Goal: Information Seeking & Learning: Find specific fact

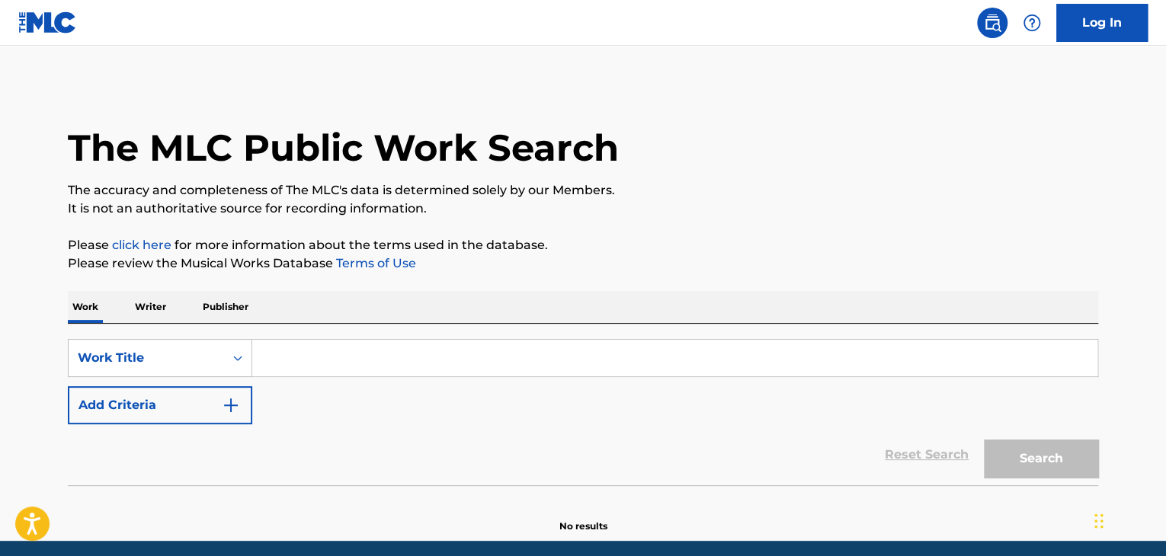
click at [150, 303] on p "Writer" at bounding box center [150, 307] width 40 height 32
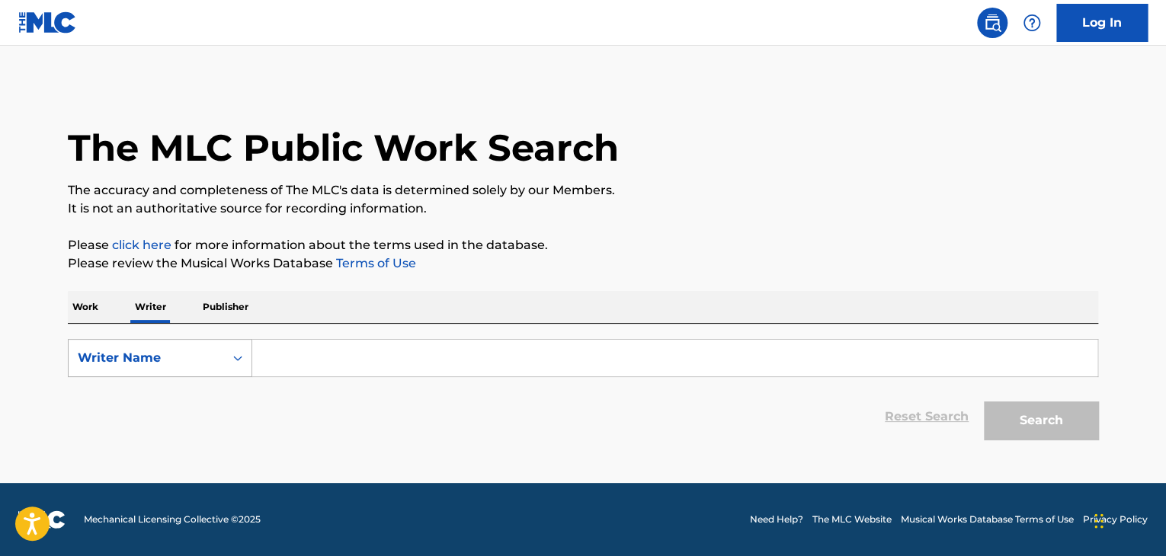
click at [219, 348] on div "Writer Name" at bounding box center [146, 358] width 155 height 29
click at [223, 399] on div "Writer IPI" at bounding box center [160, 396] width 183 height 38
click at [525, 365] on input "Search Form" at bounding box center [674, 358] width 845 height 37
click at [789, 412] on div "Reset Search Search" at bounding box center [583, 416] width 1030 height 61
click at [486, 365] on input "Search Form" at bounding box center [674, 358] width 845 height 37
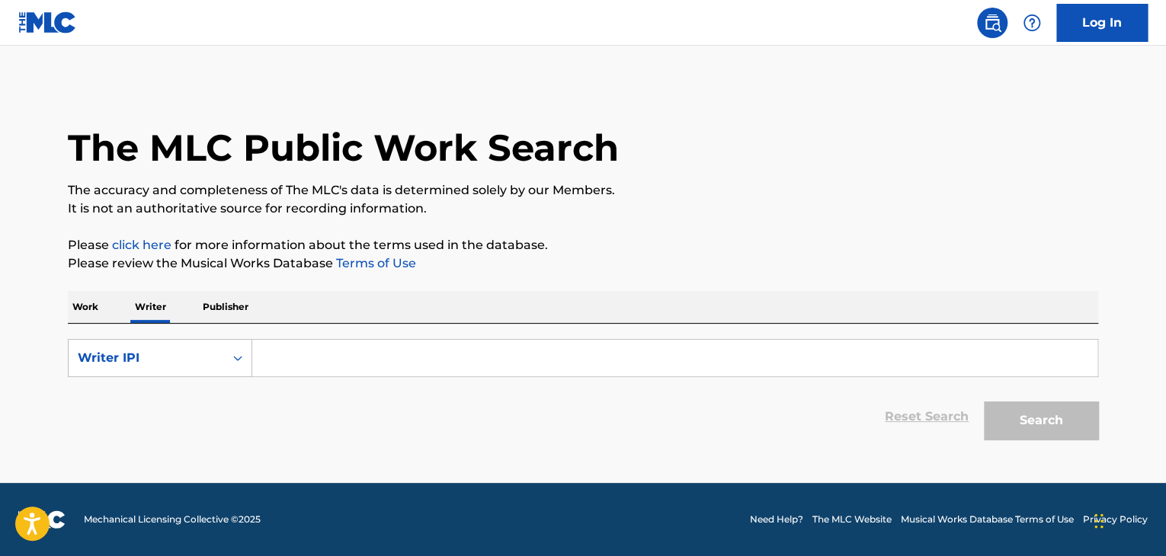
type input "d"
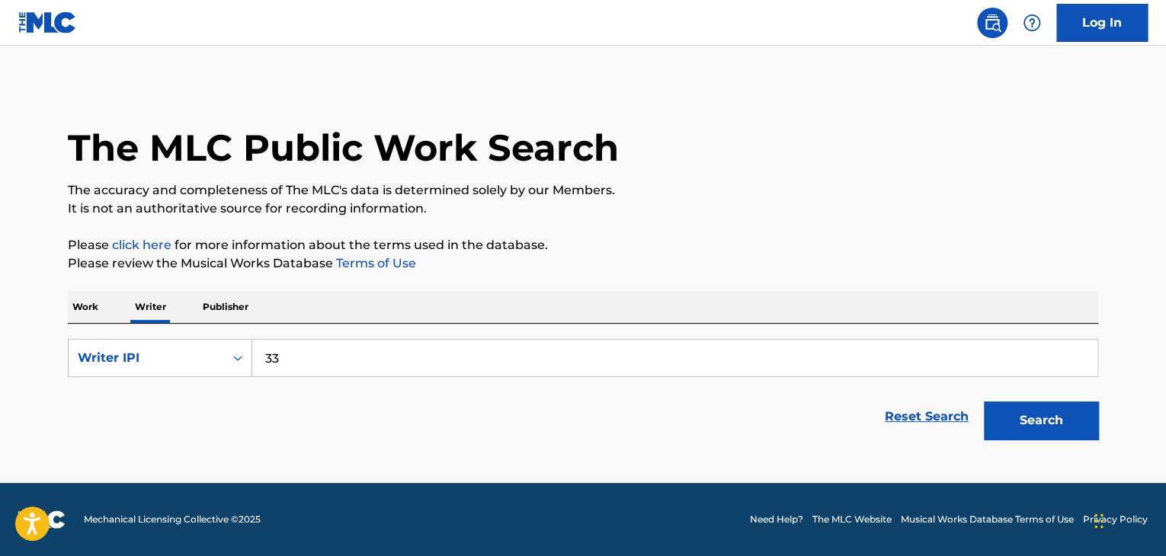
type input "3"
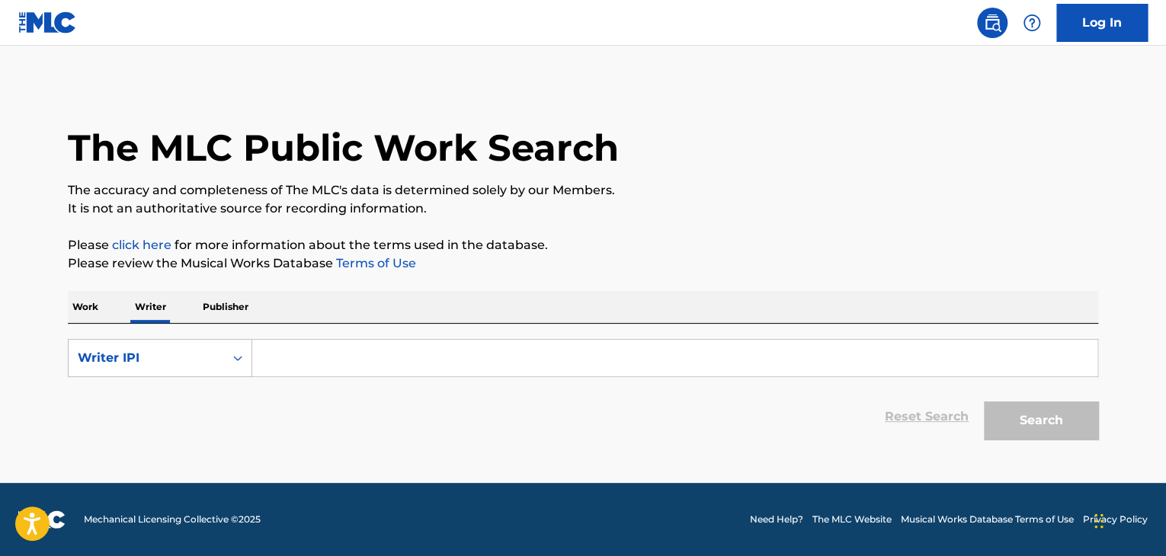
type input "4"
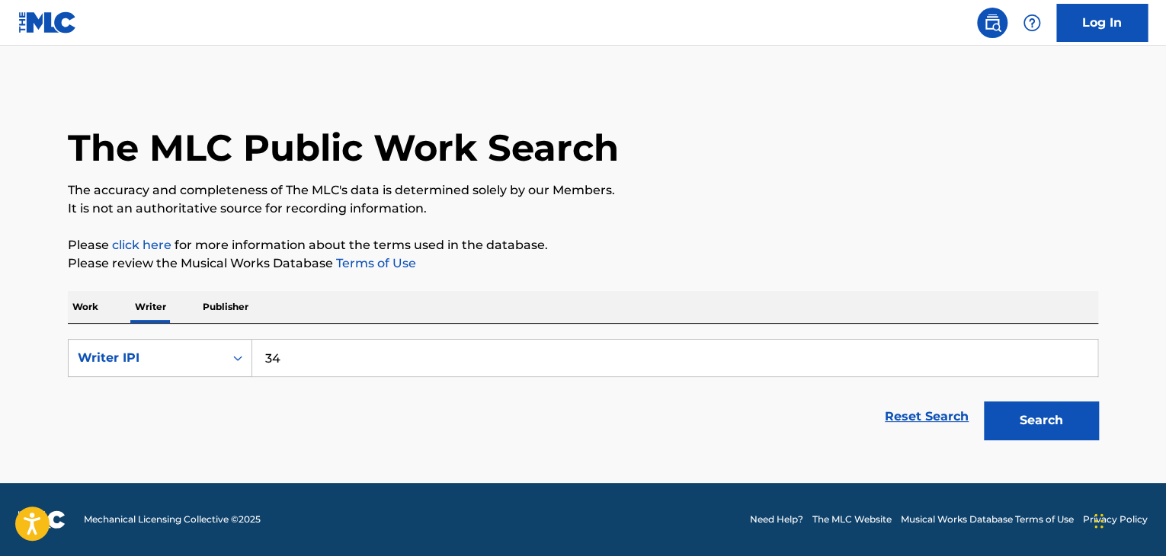
type input "3"
type input "1"
type input "1276549710"
click at [1091, 425] on button "Search" at bounding box center [1041, 421] width 114 height 38
click at [1058, 421] on button "Search" at bounding box center [1041, 421] width 114 height 38
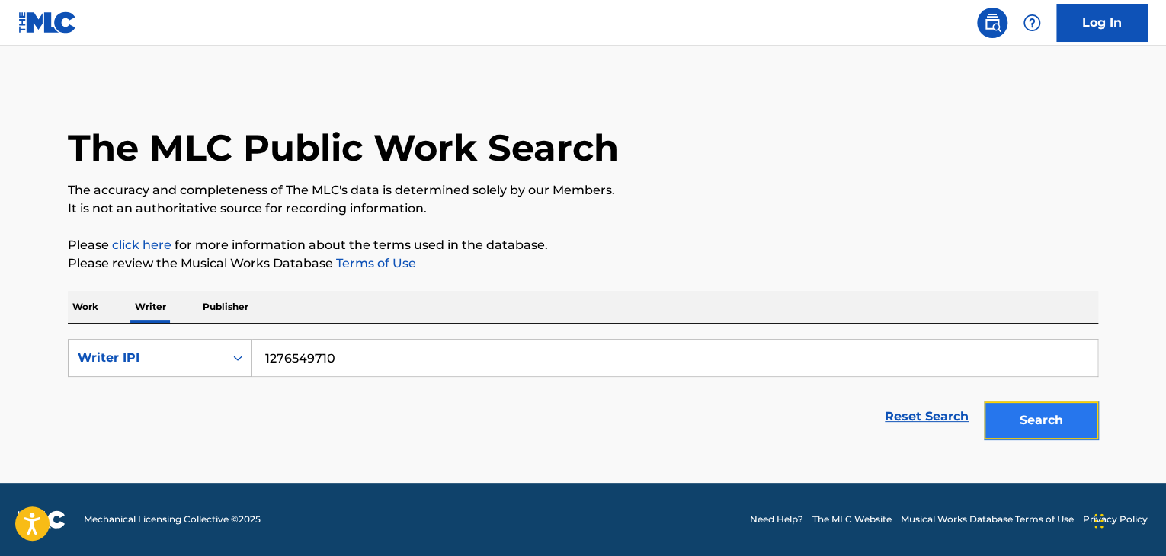
click at [1058, 421] on button "Search" at bounding box center [1041, 421] width 114 height 38
click at [305, 363] on input "1276549710" at bounding box center [674, 358] width 845 height 37
click at [341, 360] on input "1276549710" at bounding box center [674, 358] width 845 height 37
click at [1042, 437] on button "Search" at bounding box center [1041, 421] width 114 height 38
drag, startPoint x: 332, startPoint y: 363, endPoint x: 256, endPoint y: 360, distance: 76.2
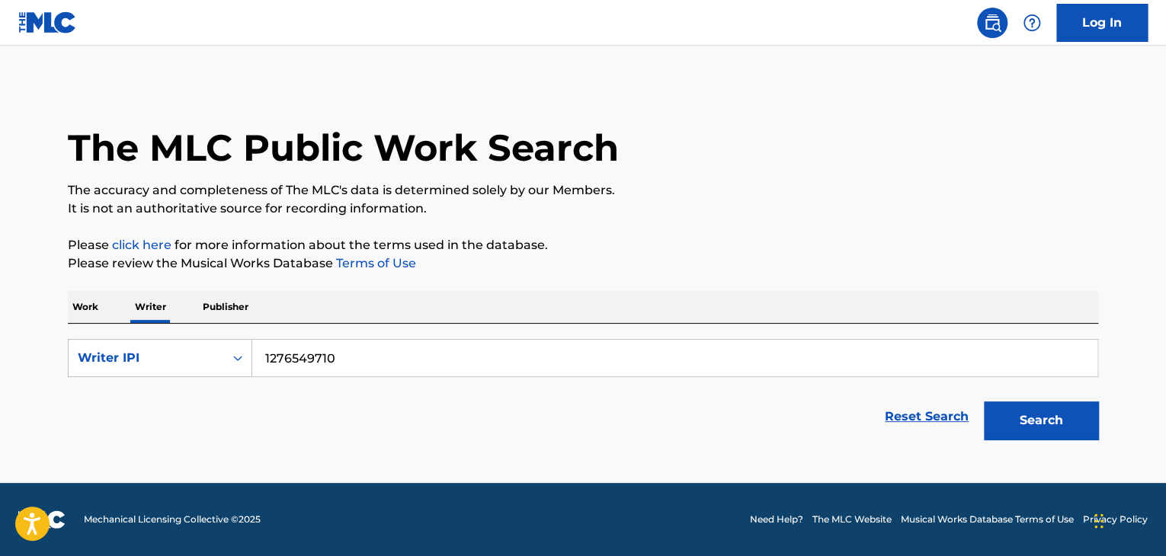
click at [255, 360] on input "1276549710" at bounding box center [674, 358] width 845 height 37
click at [1010, 424] on button "Search" at bounding box center [1041, 421] width 114 height 38
click at [527, 430] on div "Reset Search Search" at bounding box center [583, 416] width 1030 height 61
click at [1046, 417] on button "Search" at bounding box center [1041, 421] width 114 height 38
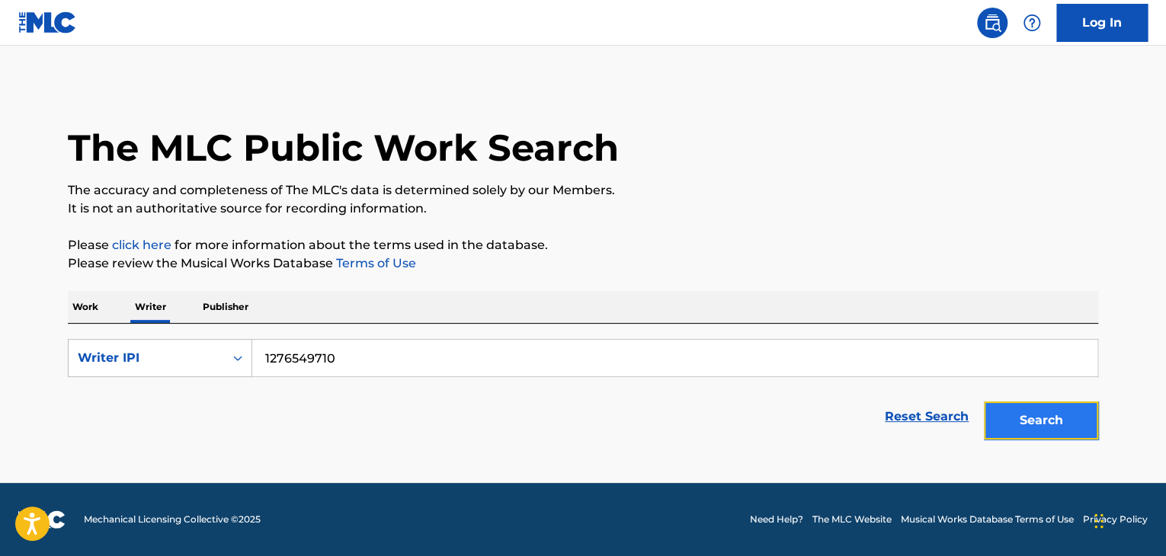
click at [1046, 417] on button "Search" at bounding box center [1041, 421] width 114 height 38
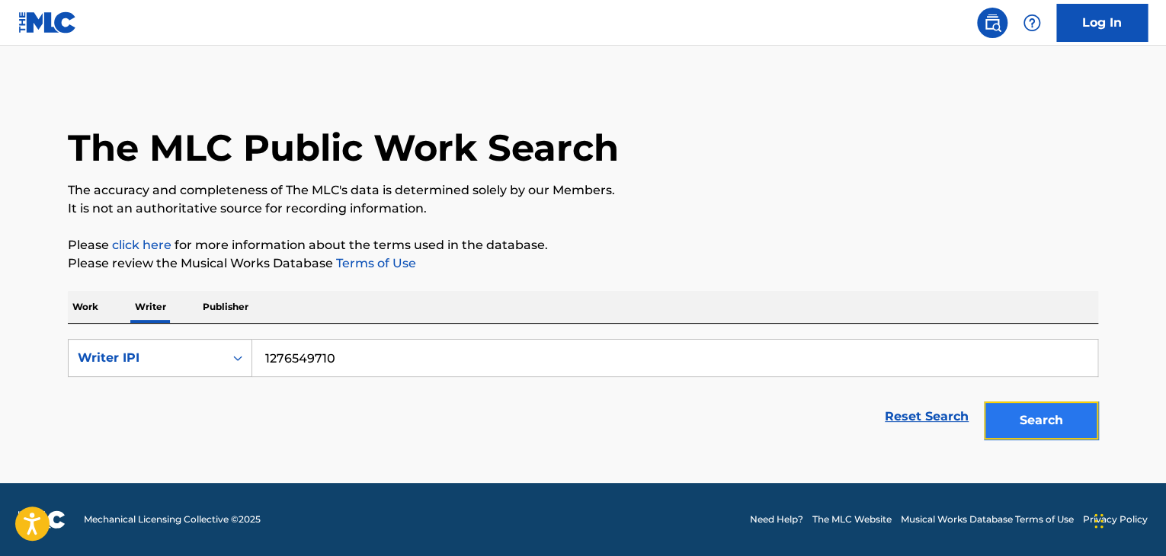
click at [1046, 417] on button "Search" at bounding box center [1041, 421] width 114 height 38
drag, startPoint x: 360, startPoint y: 355, endPoint x: 258, endPoint y: 354, distance: 102.9
click at [257, 354] on input "1276549710" at bounding box center [674, 358] width 845 height 37
drag, startPoint x: 1100, startPoint y: 418, endPoint x: 1081, endPoint y: 422, distance: 19.4
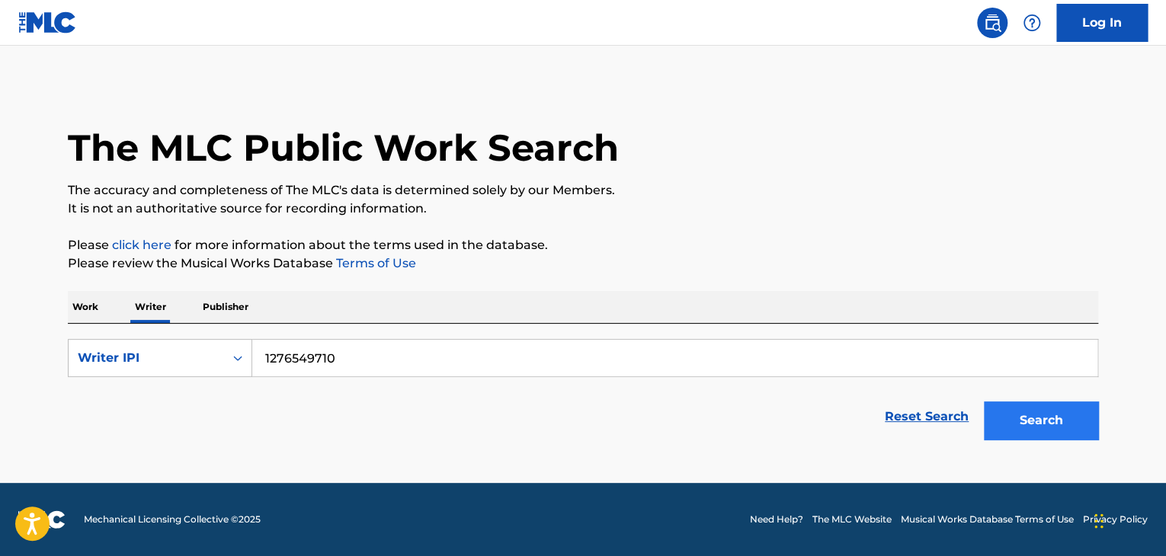
click at [1099, 418] on div "The MLC Public Work Search The accuracy and completeness of The MLC's data is d…" at bounding box center [583, 265] width 1067 height 363
click at [1069, 424] on button "Search" at bounding box center [1041, 421] width 114 height 38
click at [500, 358] on input "1276549710" at bounding box center [674, 358] width 845 height 37
click at [1084, 434] on button "Search" at bounding box center [1041, 421] width 114 height 38
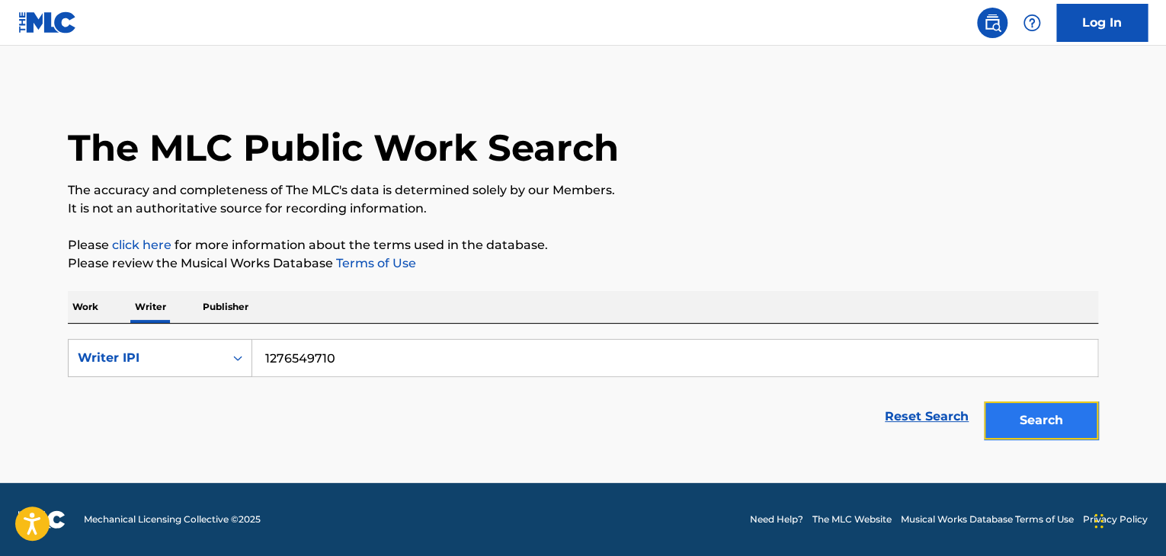
click at [1030, 428] on button "Search" at bounding box center [1041, 421] width 114 height 38
